Goal: Participate in discussion: Engage in conversation with other users on a specific topic

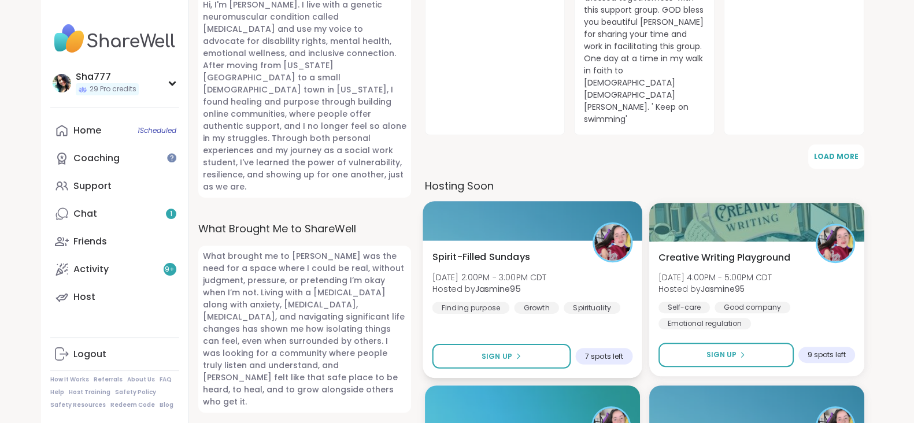
click at [584, 250] on div "Spirit-Filled Sundays Sun, Sep 14 | 2:00PM - 3:00PM CDT Hosted by Jasmine95 Fin…" at bounding box center [532, 282] width 201 height 64
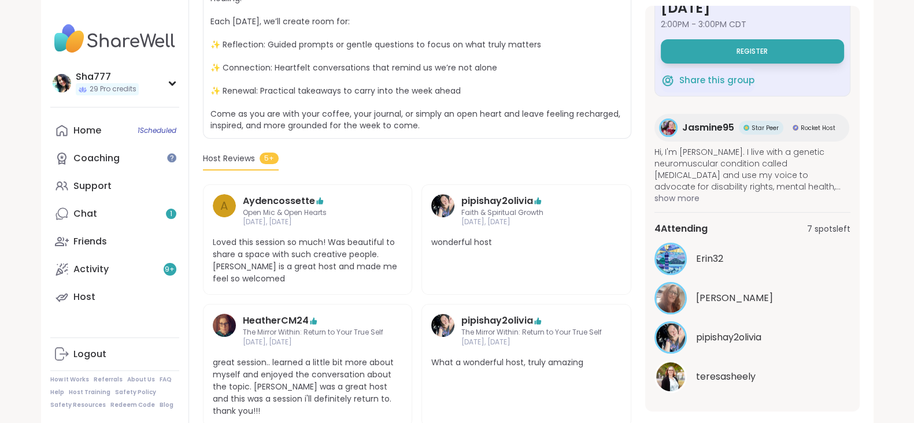
scroll to position [312, 0]
click at [633, 286] on section "Finding purpose | Growth | Spirituality Spirit-Filled Sundays Hosted by Jasmine…" at bounding box center [531, 224] width 684 height 740
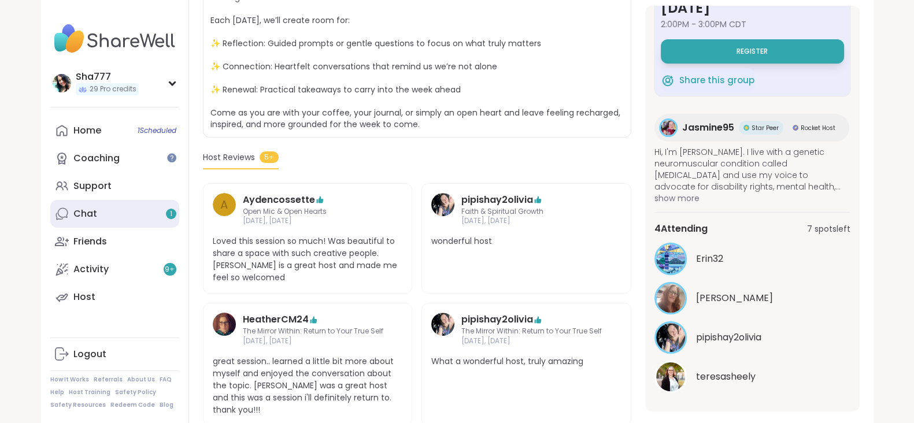
click at [127, 218] on link "Chat 1" at bounding box center [114, 214] width 129 height 28
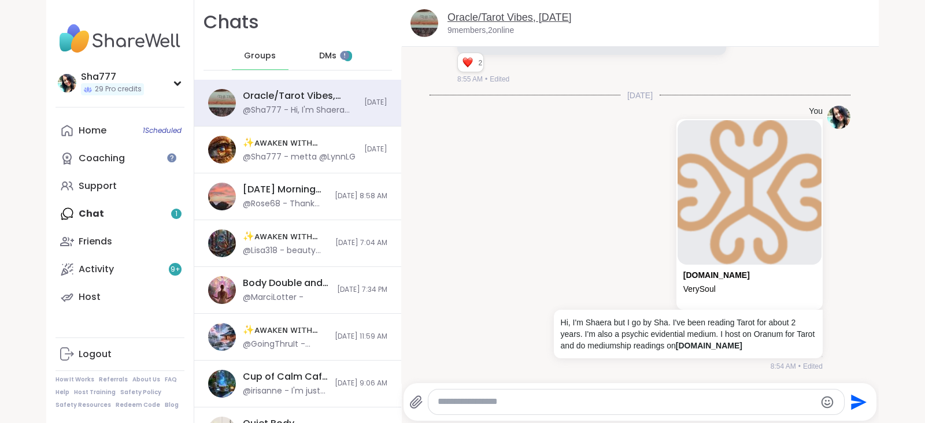
click at [490, 14] on link "Oracle/Tarot Vibes, [DATE]" at bounding box center [509, 18] width 124 height 12
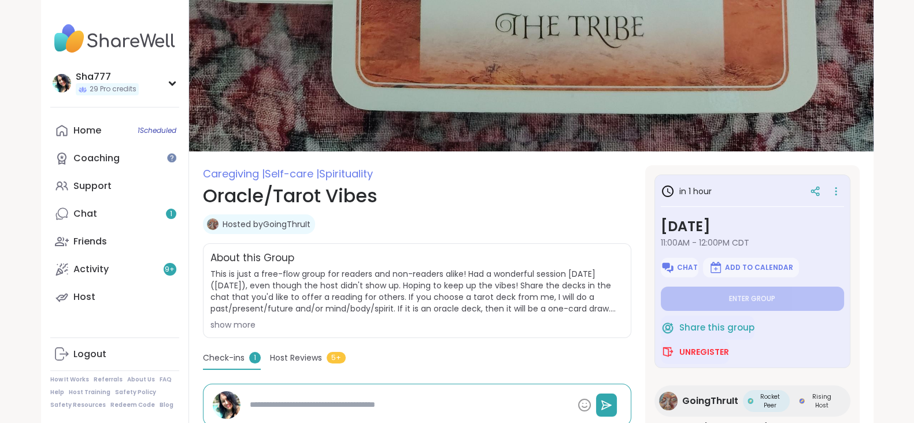
click at [636, 272] on section "Caregiving | Self-care | Spirituality Oracle/Tarot Vibes Hosted by GoingThruIt …" at bounding box center [531, 368] width 684 height 406
type textarea "*"
